Goal: Transaction & Acquisition: Purchase product/service

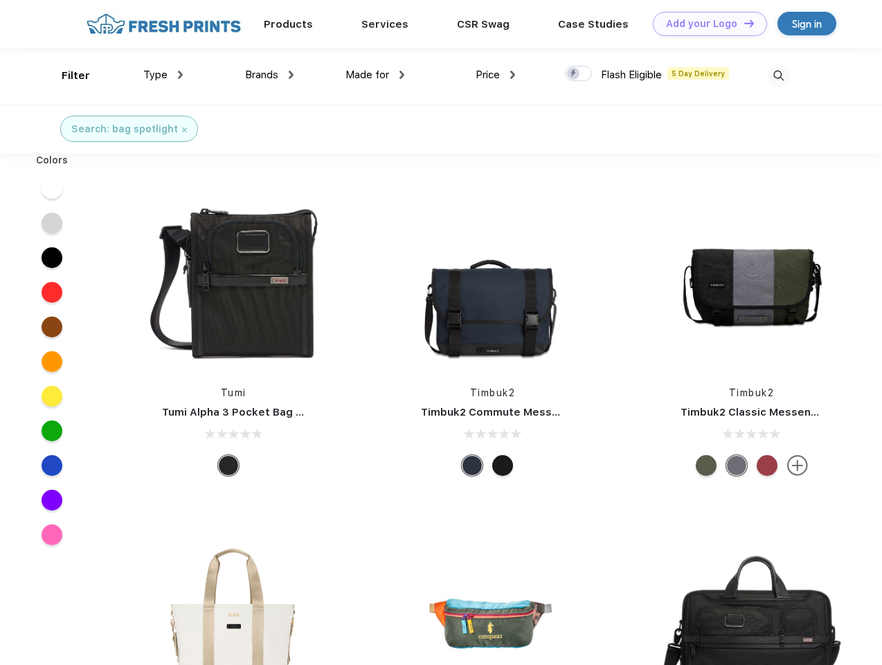
click at [705, 24] on link "Add your Logo Design Tool" at bounding box center [710, 24] width 114 height 24
click at [0, 0] on div "Design Tool" at bounding box center [0, 0] width 0 height 0
click at [743, 23] on link "Add your Logo Design Tool" at bounding box center [710, 24] width 114 height 24
click at [66, 75] on div "Filter" at bounding box center [76, 76] width 28 height 16
click at [163, 75] on span "Type" at bounding box center [155, 75] width 24 height 12
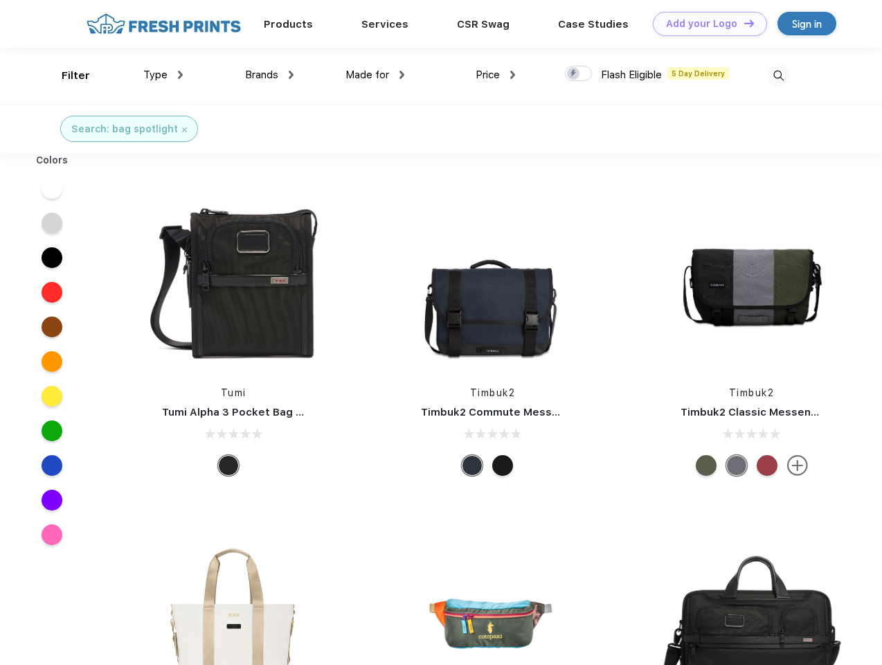
click at [269, 75] on span "Brands" at bounding box center [261, 75] width 33 height 12
click at [375, 75] on span "Made for" at bounding box center [368, 75] width 44 height 12
click at [496, 75] on span "Price" at bounding box center [488, 75] width 24 height 12
click at [579, 74] on div at bounding box center [578, 73] width 27 height 15
click at [574, 74] on input "checkbox" at bounding box center [569, 69] width 9 height 9
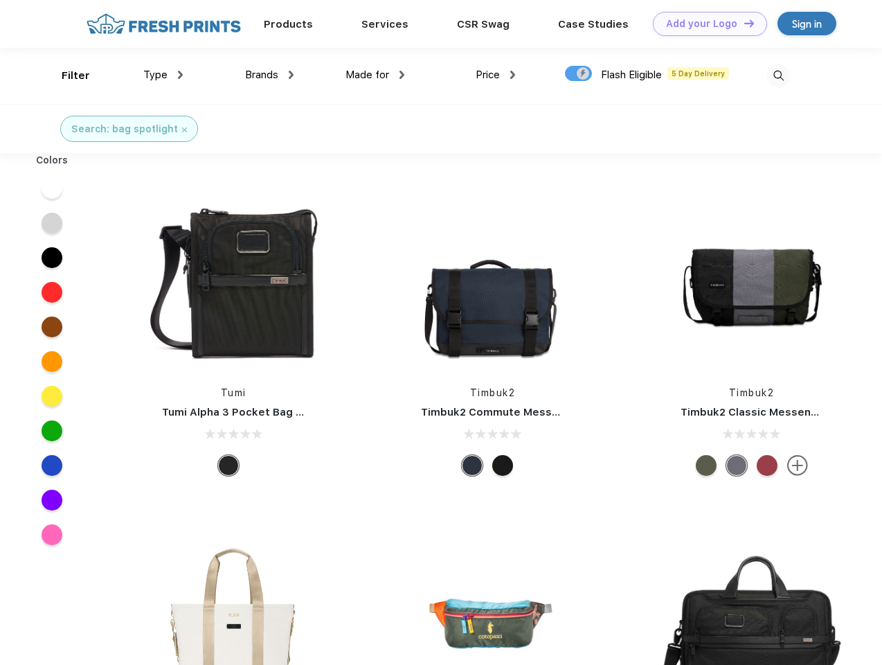
click at [778, 75] on img at bounding box center [778, 75] width 23 height 23
